Goal: Task Accomplishment & Management: Complete application form

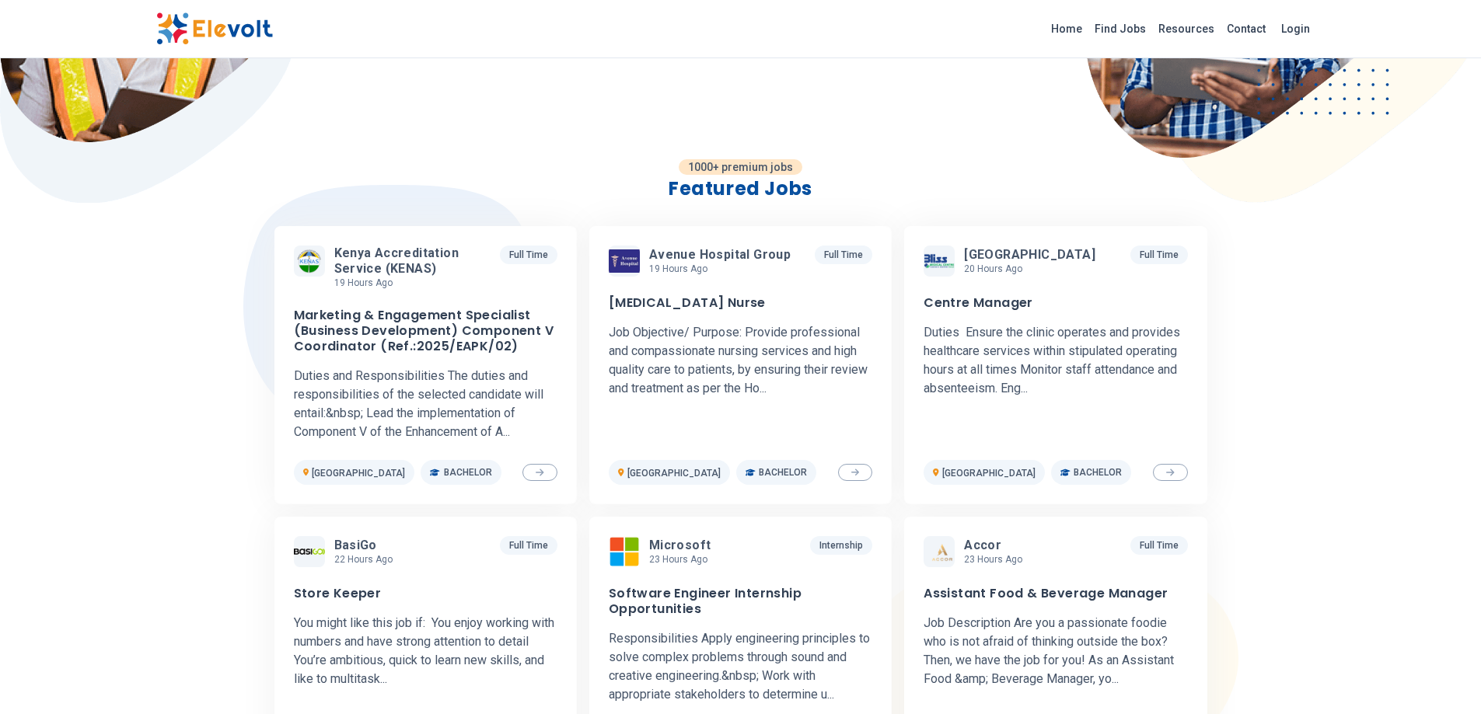
scroll to position [381, 0]
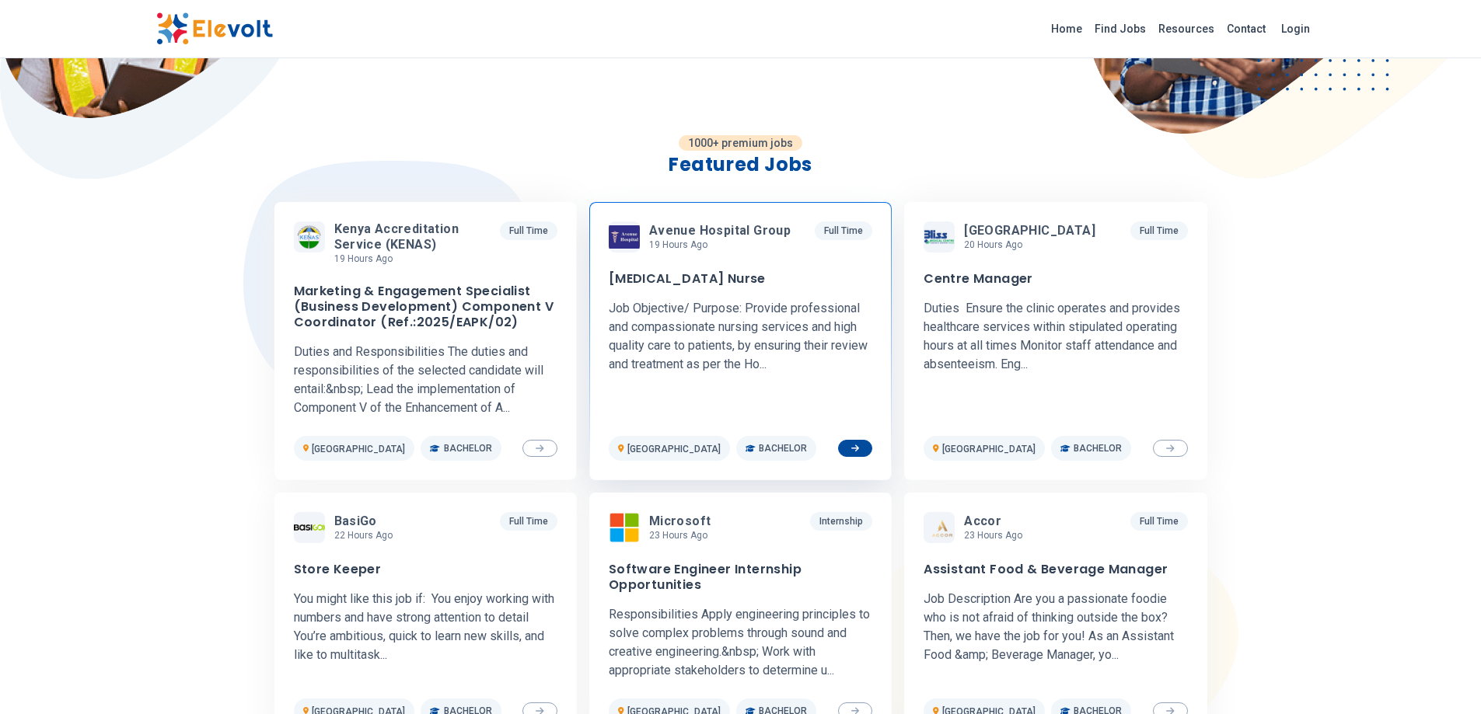
click at [621, 274] on h3 "[MEDICAL_DATA] Nurse" at bounding box center [687, 279] width 157 height 16
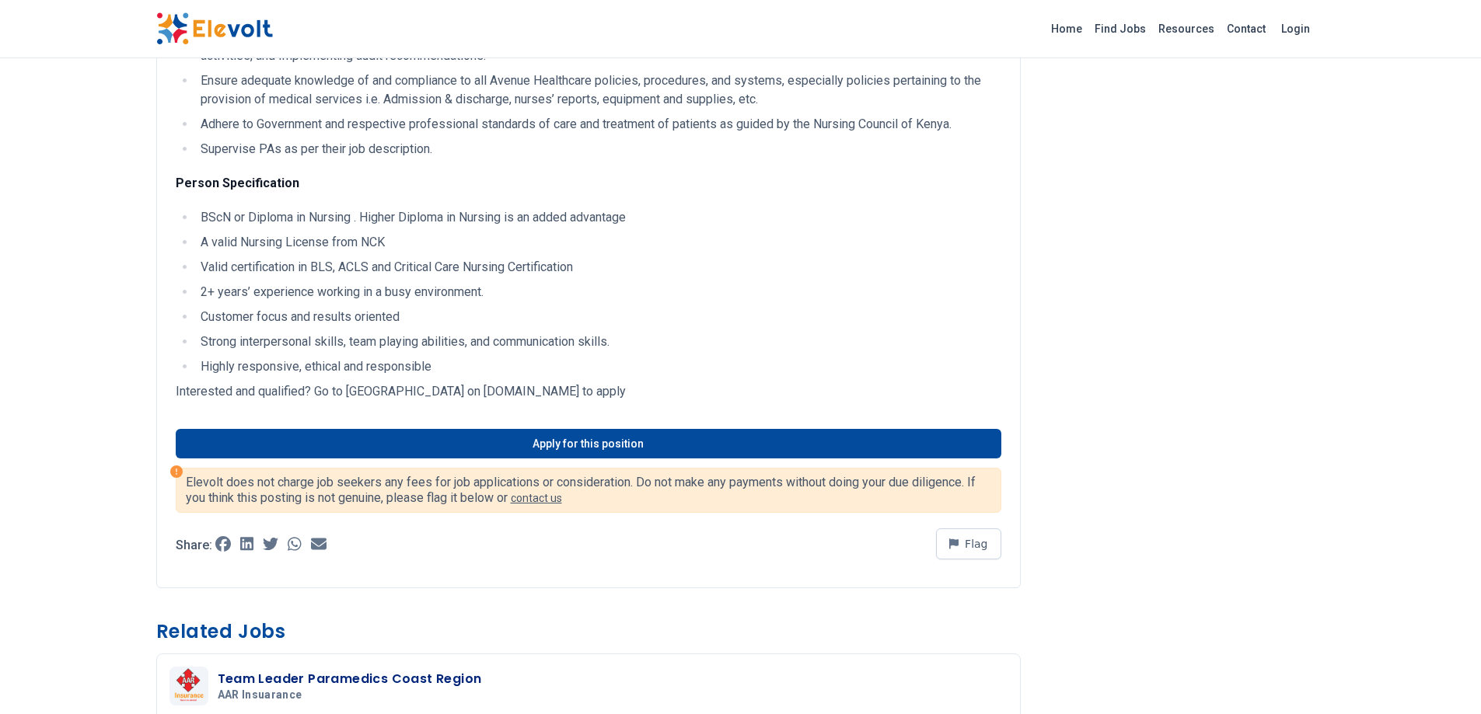
scroll to position [707, 0]
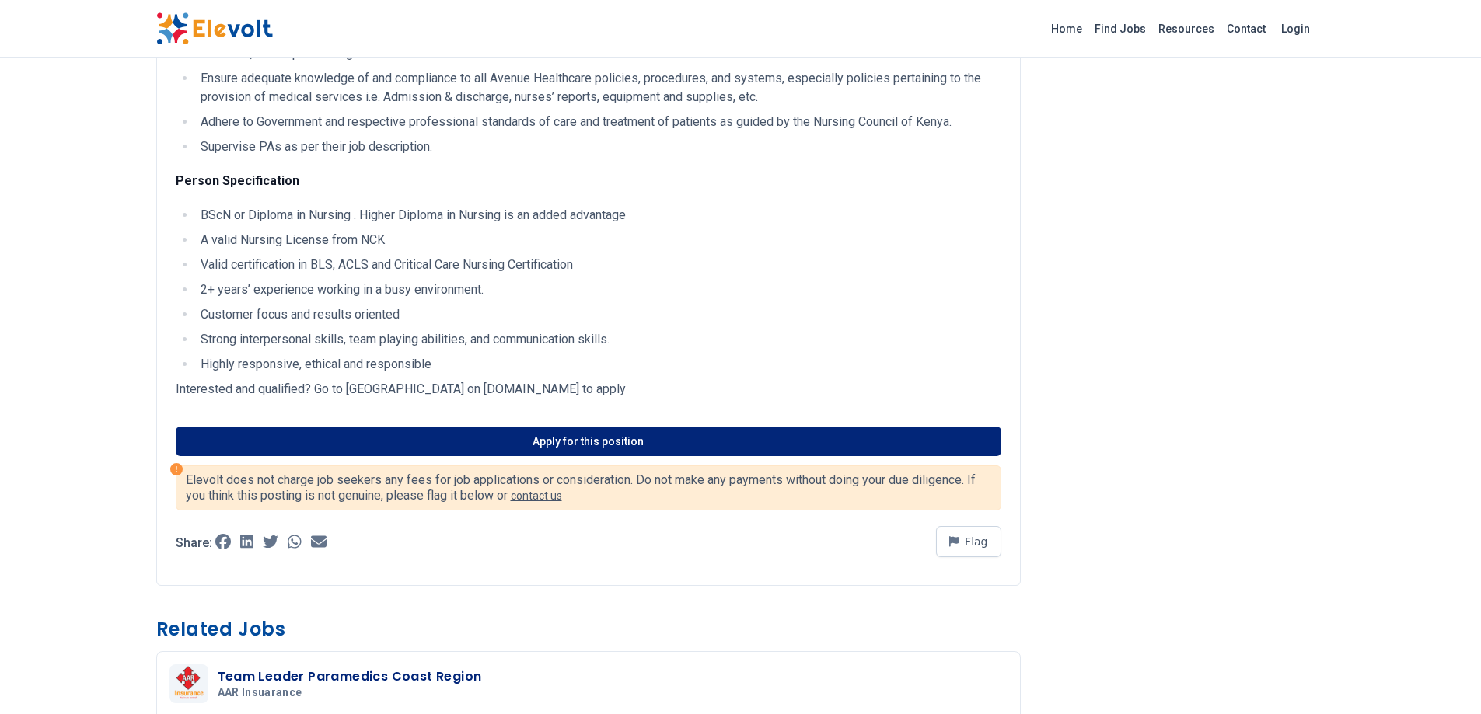
click at [518, 445] on link "Apply for this position" at bounding box center [589, 442] width 826 height 30
